Goal: Information Seeking & Learning: Learn about a topic

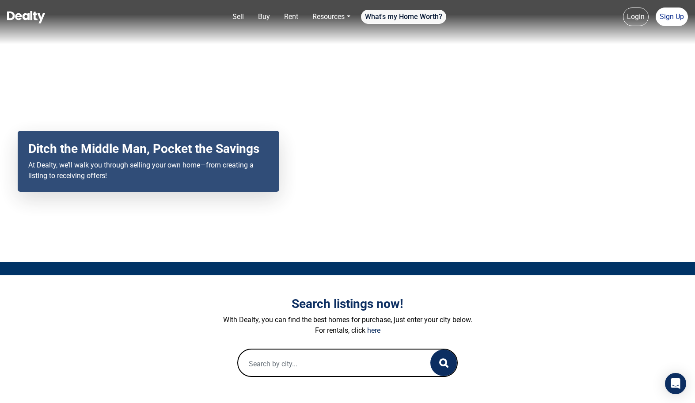
click at [412, 18] on link "What's my Home Worth?" at bounding box center [403, 17] width 85 height 14
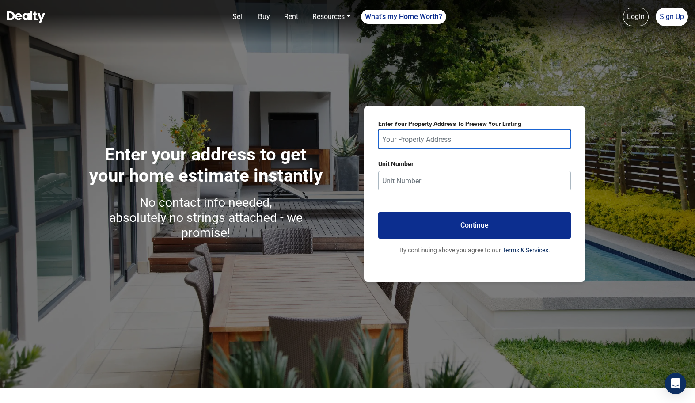
click at [419, 142] on input "text" at bounding box center [474, 139] width 193 height 19
paste input "220 Woodlawn Dr, Oxford, MS 38655"
click at [432, 159] on div "220 Woodlawn Dr, Oxford, MS 38655, USA" at bounding box center [474, 161] width 179 height 11
type input "220 Woodlawn Dr, Oxford, MS 38655, USA"
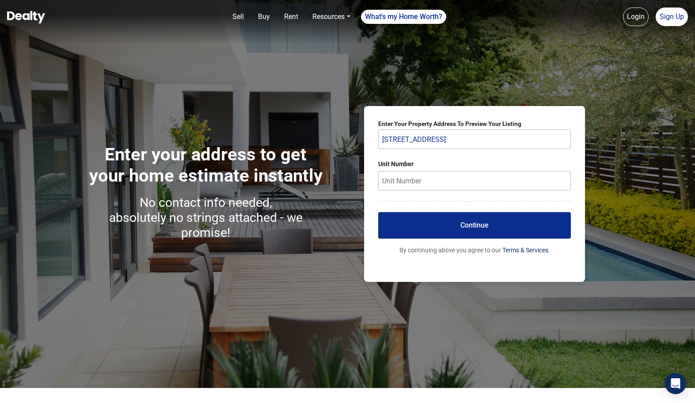
click at [443, 222] on button "Continue" at bounding box center [474, 225] width 193 height 27
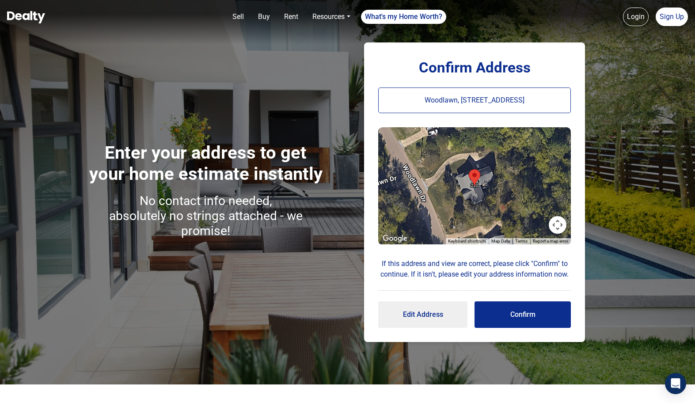
click at [525, 316] on button "Confirm" at bounding box center [523, 314] width 96 height 27
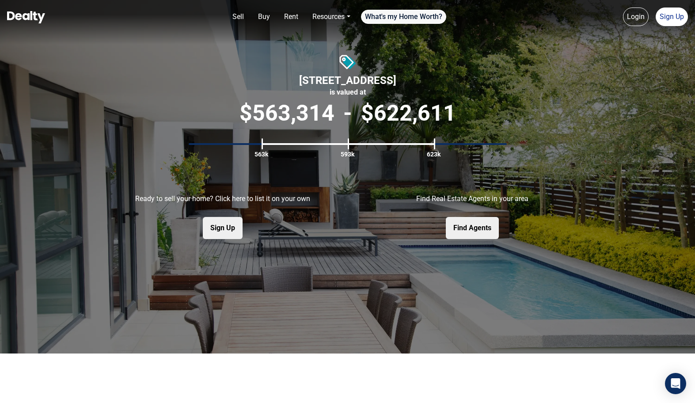
click at [405, 15] on link "What's my Home Worth?" at bounding box center [403, 17] width 85 height 14
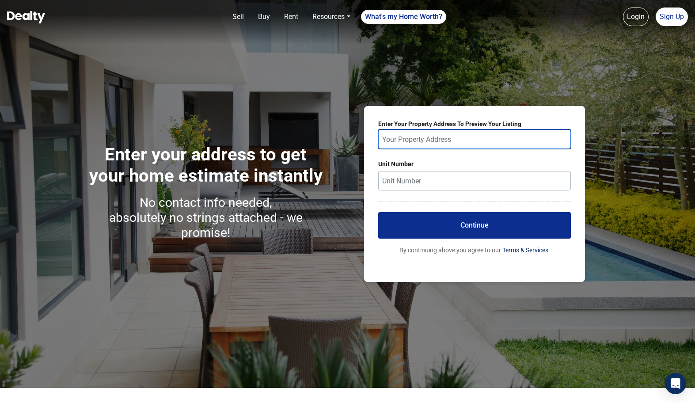
click at [429, 138] on input "text" at bounding box center [474, 139] width 193 height 19
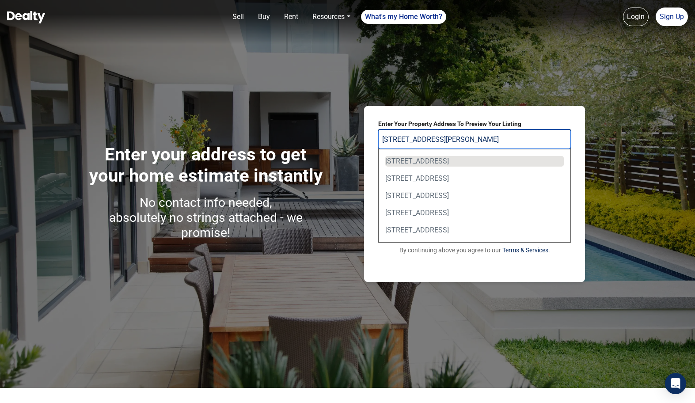
click at [436, 162] on div "220 Woodlawn Dr, Oxford, MS, USA" at bounding box center [474, 161] width 179 height 11
type input "220 Woodlawn Dr, Oxford, MS, USA"
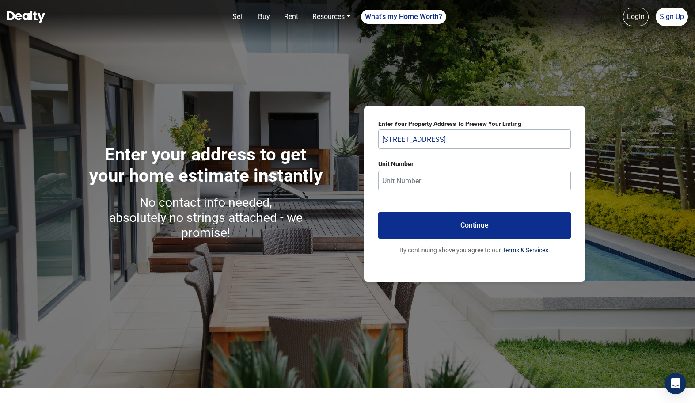
click at [484, 232] on button "Continue" at bounding box center [474, 225] width 193 height 27
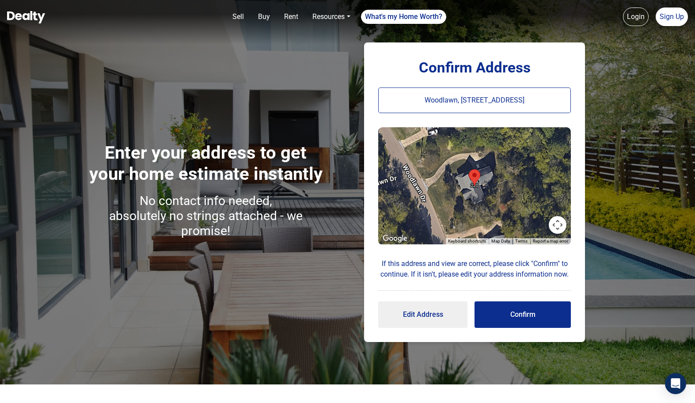
click at [504, 313] on button "Confirm" at bounding box center [523, 314] width 96 height 27
click at [525, 313] on button "Confirm" at bounding box center [523, 314] width 96 height 27
click at [511, 313] on button "Confirm" at bounding box center [523, 314] width 96 height 27
